Goal: Task Accomplishment & Management: Complete application form

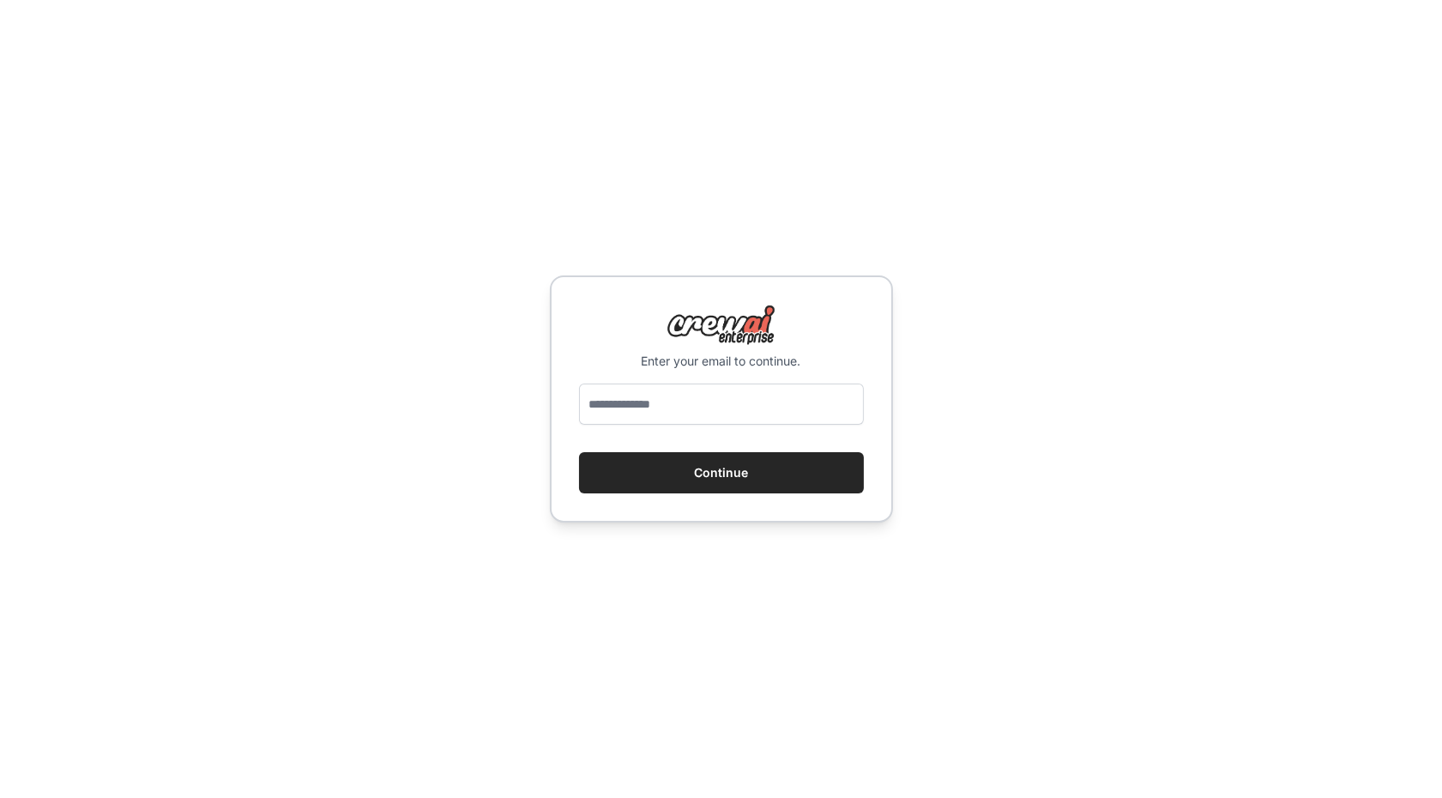
click at [700, 423] on input "email" at bounding box center [721, 403] width 285 height 41
type input "**********"
click at [736, 472] on button "Continue" at bounding box center [721, 472] width 285 height 41
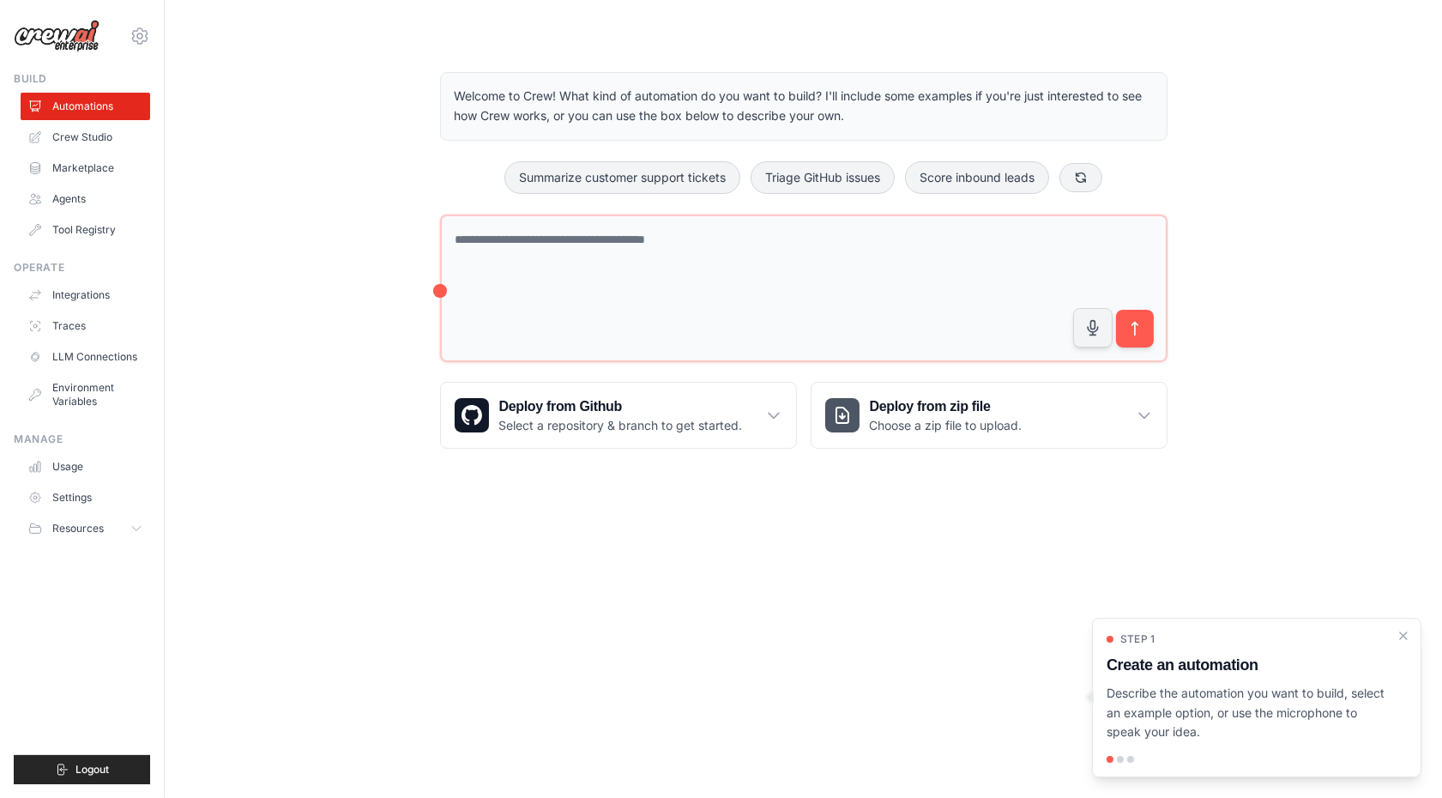
click at [1319, 98] on div "Welcome to Crew! What kind of automation do you want to build? I'll include som…" at bounding box center [803, 260] width 1222 height 431
